Goal: Communication & Community: Answer question/provide support

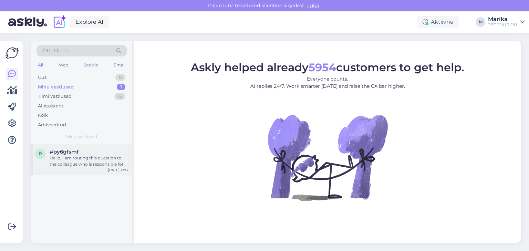
click at [85, 152] on div "#py6gfsmf" at bounding box center [89, 152] width 78 height 6
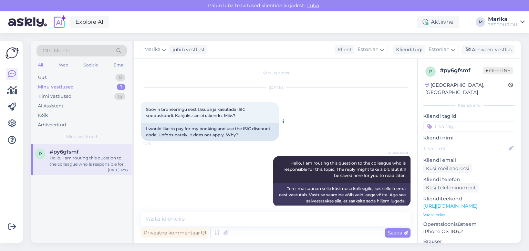
scroll to position [9, 0]
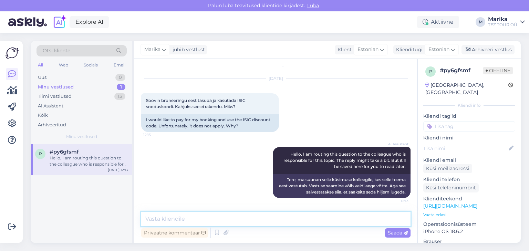
click at [198, 215] on textarea at bounding box center [275, 219] width 269 height 14
click at [198, 214] on textarea at bounding box center [275, 219] width 269 height 14
type textarea "Tere!"
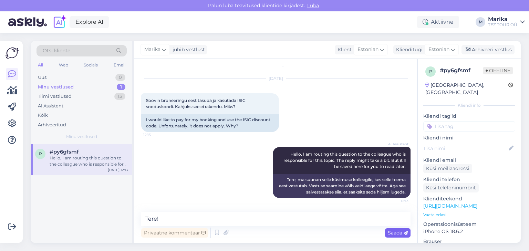
click at [388, 232] on span "Saada" at bounding box center [398, 233] width 20 height 6
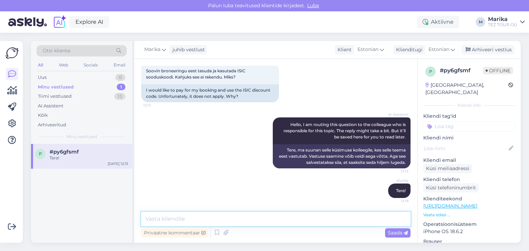
click at [282, 221] on textarea at bounding box center [275, 219] width 269 height 14
type textarea "Öelge täpne kood ja uurime järgi."
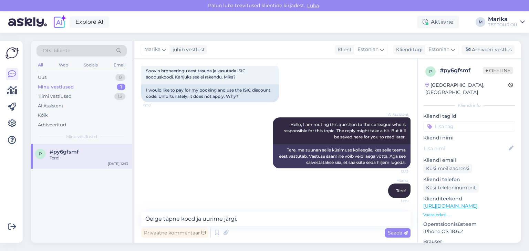
click at [389, 231] on span "Saada" at bounding box center [398, 233] width 20 height 6
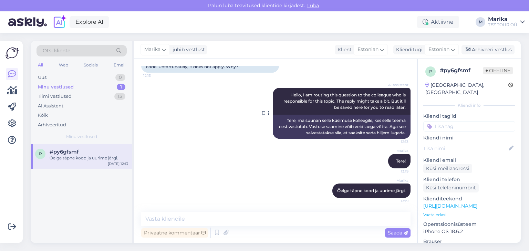
scroll to position [0, 0]
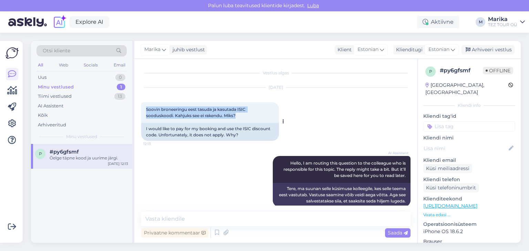
drag, startPoint x: 245, startPoint y: 114, endPoint x: 142, endPoint y: 108, distance: 103.1
click at [142, 108] on div "Soovin broneeringu eest tasuda ja kasutada ISIC sooduskoodi. Kahjuks see ei rak…" at bounding box center [210, 112] width 138 height 21
